Goal: Find specific page/section: Find specific page/section

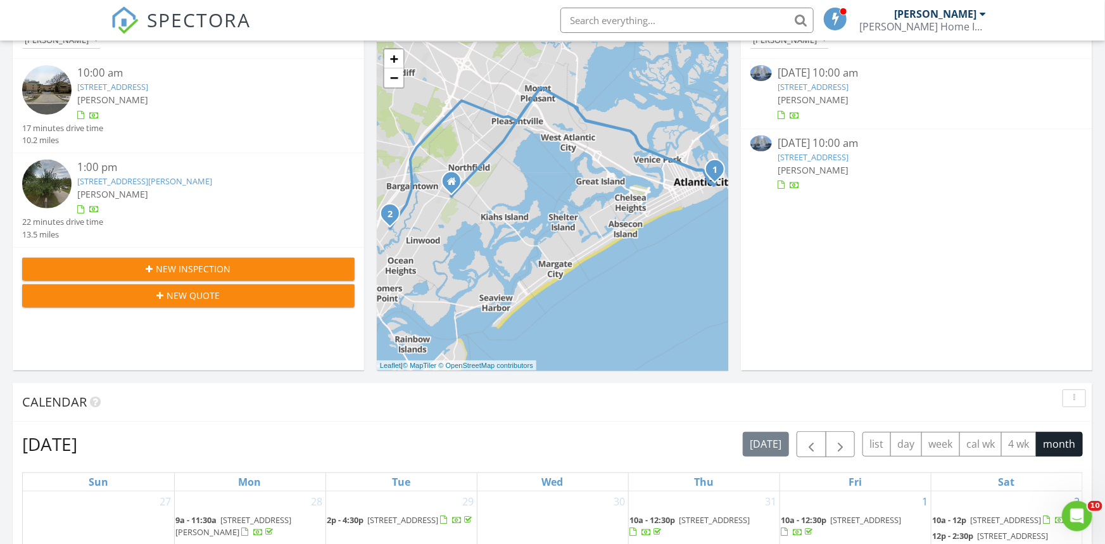
click at [818, 82] on link "[STREET_ADDRESS]" at bounding box center [813, 86] width 71 height 11
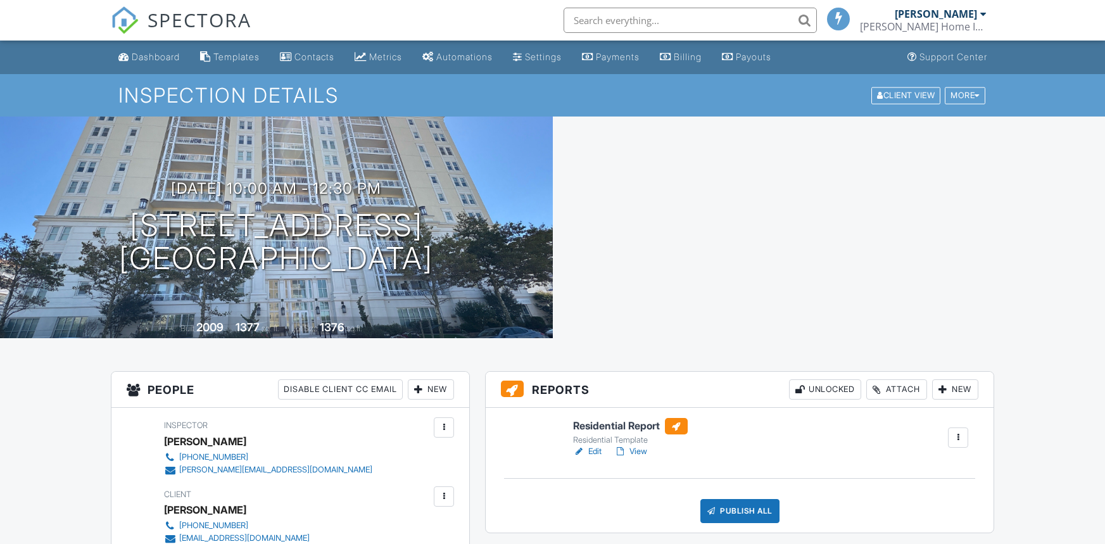
click at [595, 450] on link "Edit" at bounding box center [587, 451] width 28 height 13
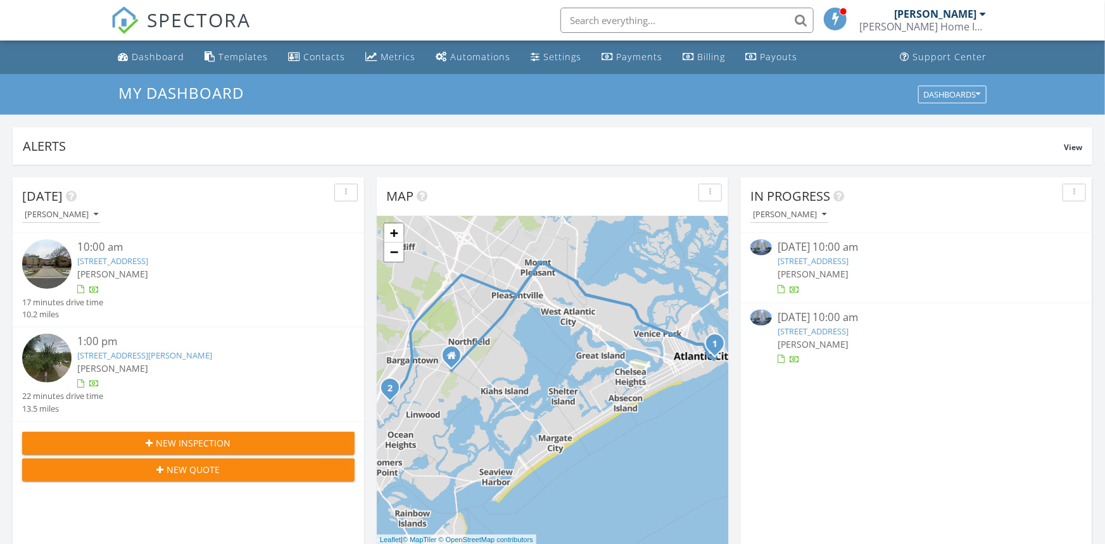
click at [690, 25] on input "text" at bounding box center [686, 20] width 253 height 25
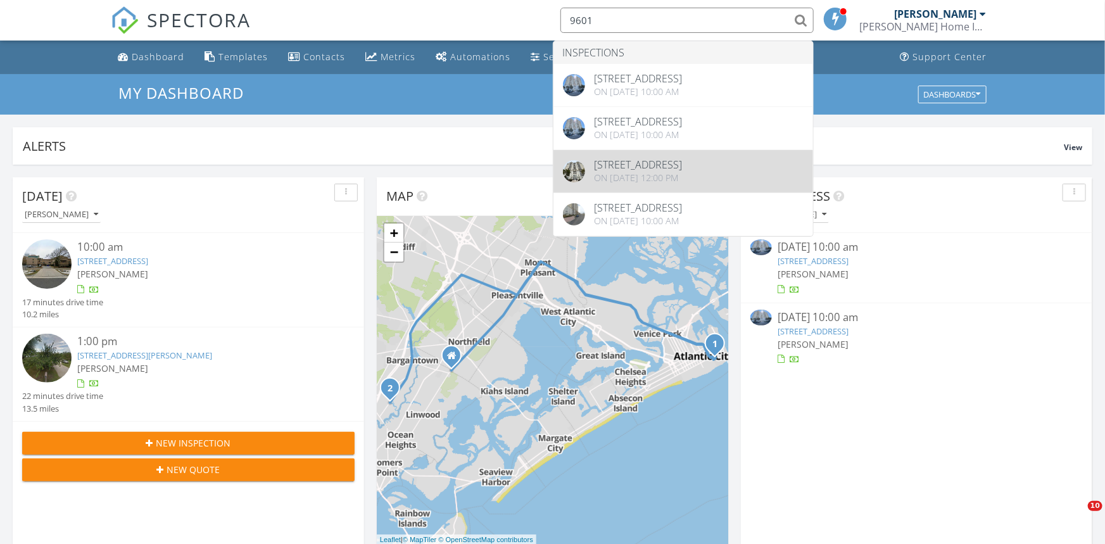
type input "9601"
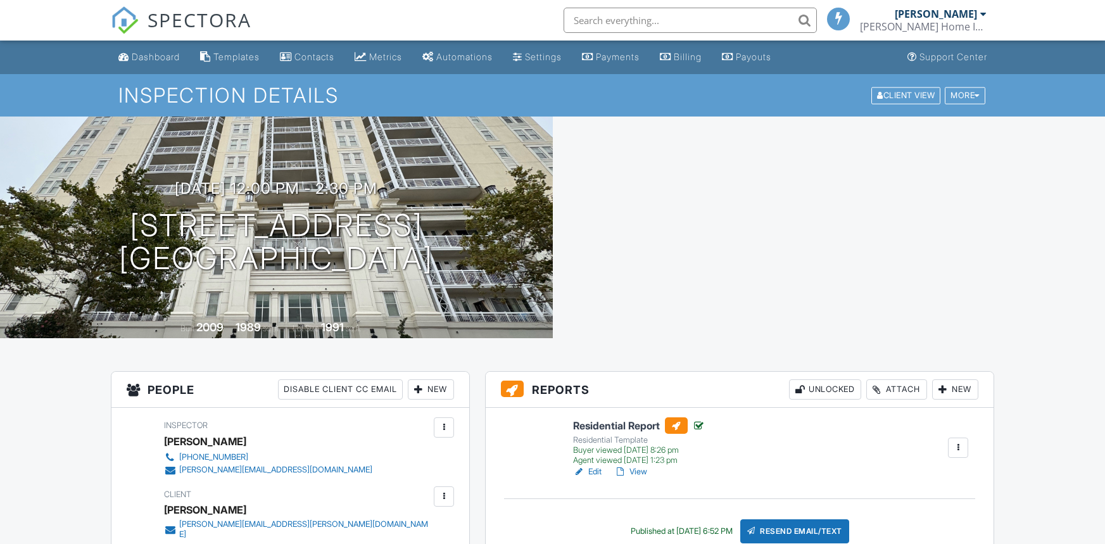
click at [589, 474] on link "Edit" at bounding box center [587, 471] width 28 height 13
